Goal: Task Accomplishment & Management: Use online tool/utility

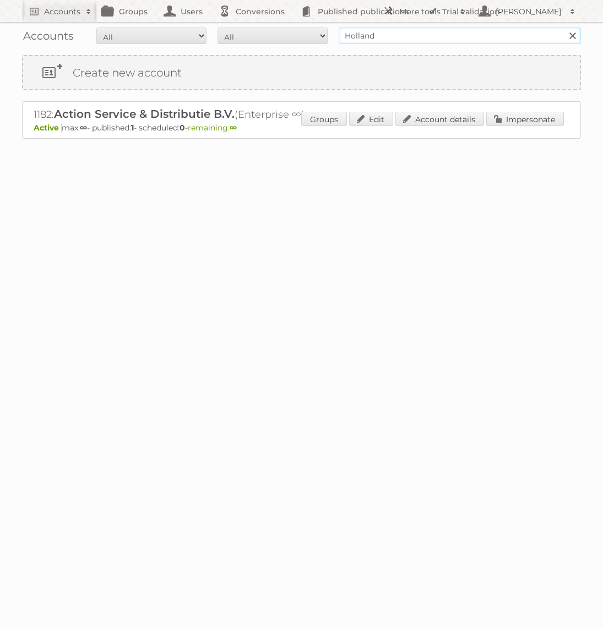
click at [425, 40] on input "Holland" at bounding box center [460, 36] width 242 height 17
type input "Holland & [PERSON_NAME]"
click at [564, 28] on input "Search" at bounding box center [572, 36] width 17 height 17
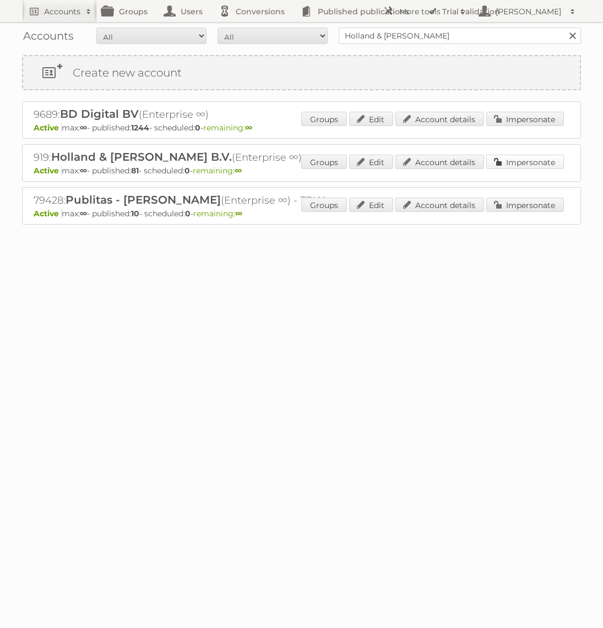
click at [517, 164] on link "Impersonate" at bounding box center [525, 162] width 78 height 14
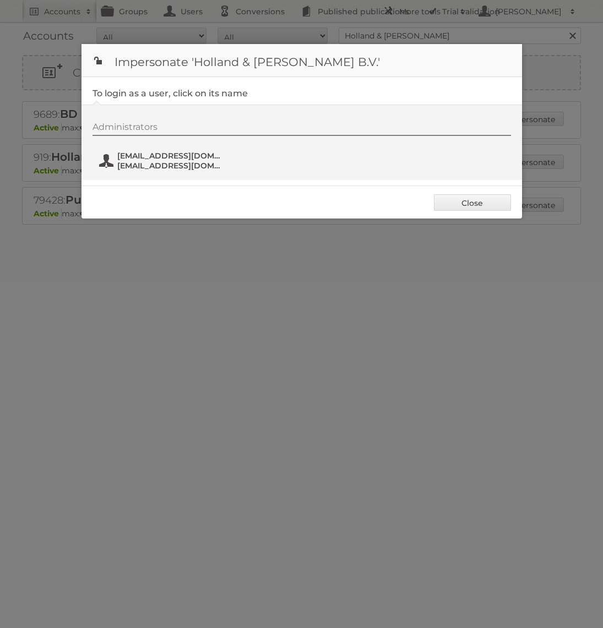
click at [147, 164] on span "fs+hollandbarrett@publitas.com" at bounding box center [170, 166] width 107 height 10
